Goal: Task Accomplishment & Management: Manage account settings

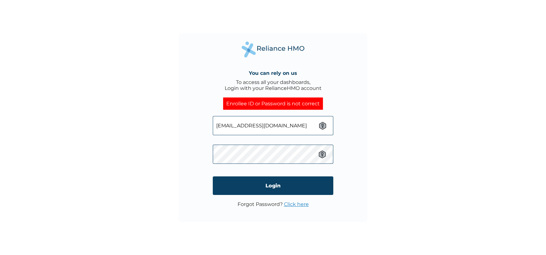
click at [172, 151] on div "You can rely on us To access all your dashboards, Login with your RelianceHMO a…" at bounding box center [273, 127] width 546 height 255
click input "Login" at bounding box center [273, 185] width 121 height 19
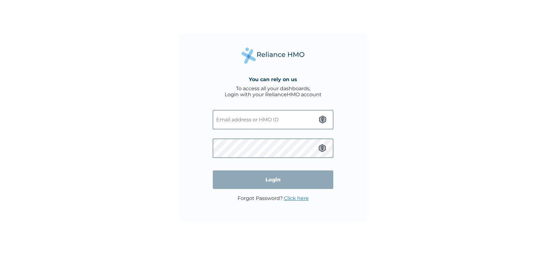
click at [263, 116] on input "text" at bounding box center [273, 119] width 121 height 19
click at [267, 122] on input "text" at bounding box center [273, 119] width 121 height 19
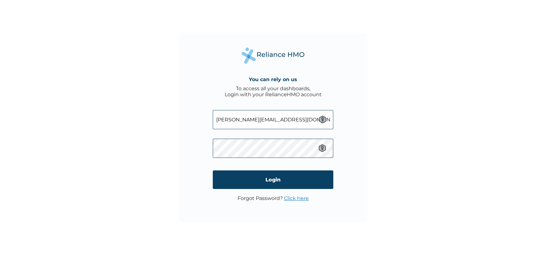
type input "[PERSON_NAME][EMAIL_ADDRESS][DOMAIN_NAME]"
click input "Login" at bounding box center [273, 179] width 121 height 19
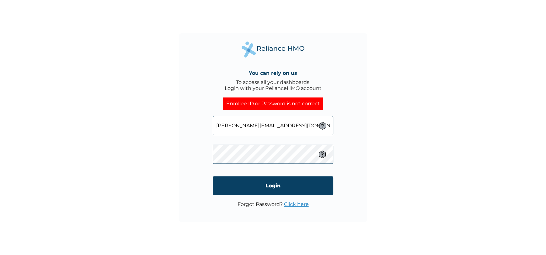
click at [282, 128] on input "[PERSON_NAME][EMAIL_ADDRESS][DOMAIN_NAME]" at bounding box center [273, 125] width 121 height 19
type input "[EMAIL_ADDRESS][DOMAIN_NAME]"
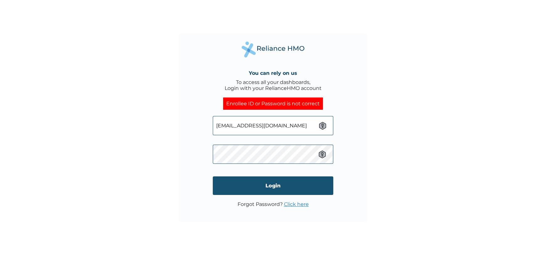
click at [277, 179] on input "Login" at bounding box center [273, 185] width 121 height 19
click at [248, 180] on input "Login" at bounding box center [273, 185] width 121 height 19
